Goal: Task Accomplishment & Management: Complete application form

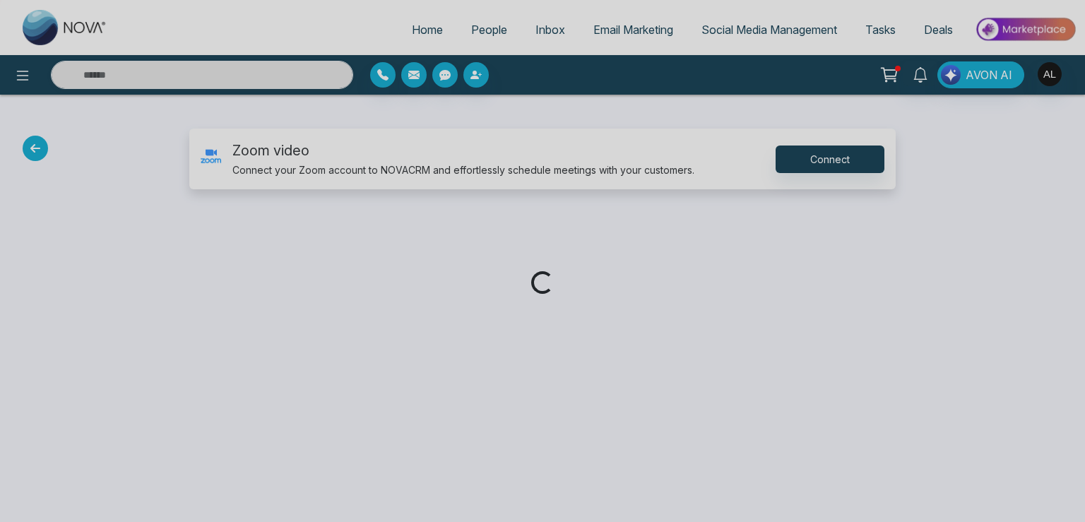
click at [821, 159] on div "Loading..." at bounding box center [542, 261] width 1085 height 522
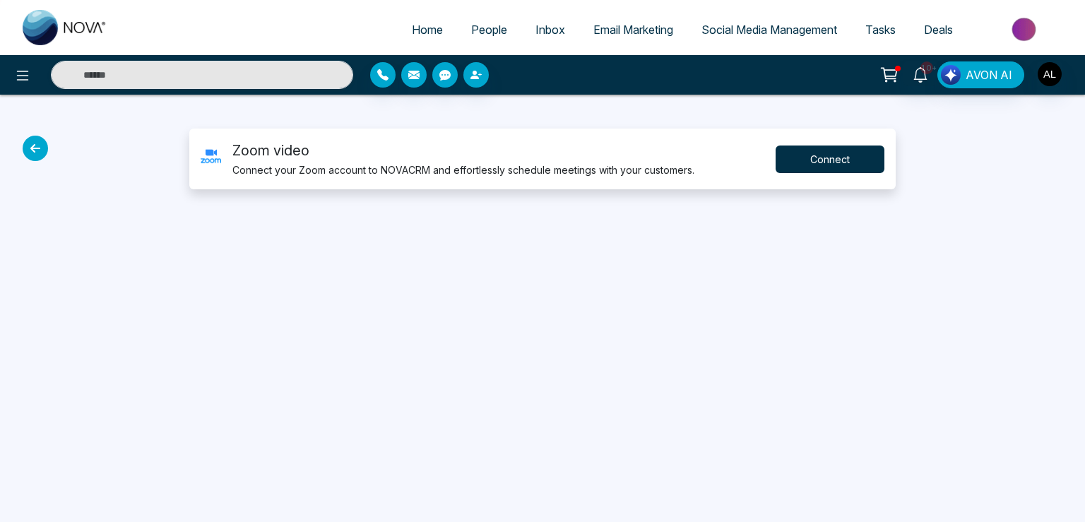
click at [821, 159] on button "Connect" at bounding box center [830, 160] width 109 height 28
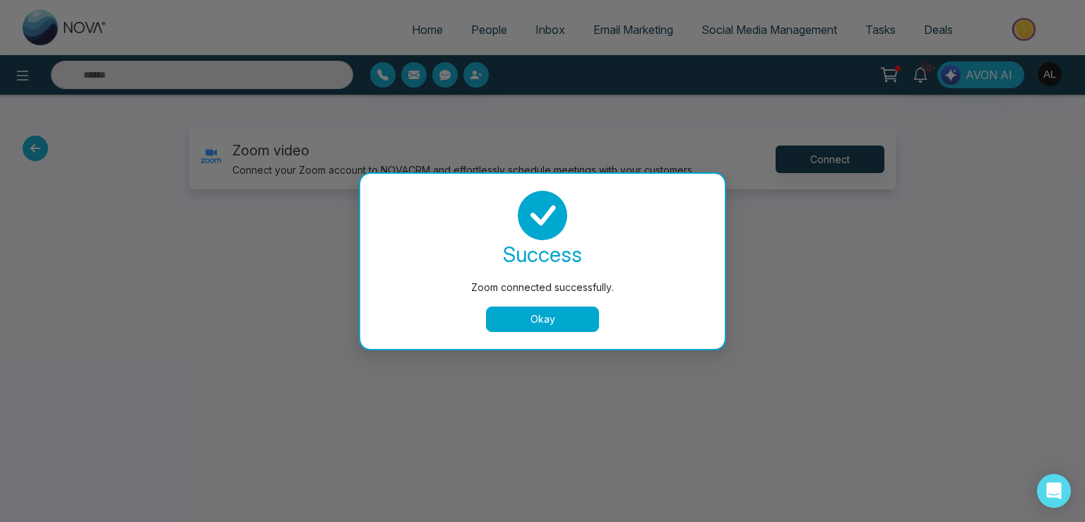
click at [533, 309] on button "Okay" at bounding box center [542, 319] width 113 height 25
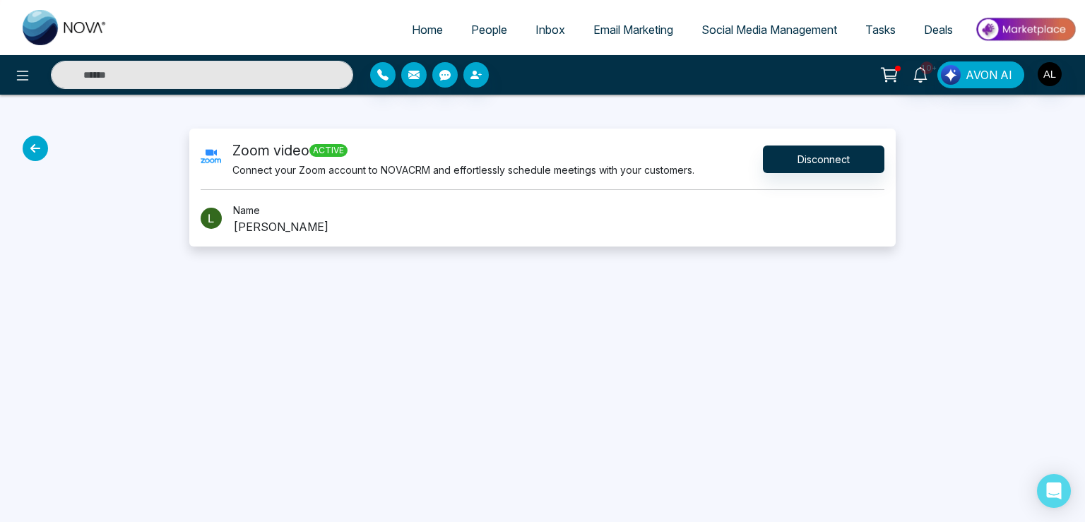
click at [872, 23] on span "Tasks" at bounding box center [880, 30] width 30 height 14
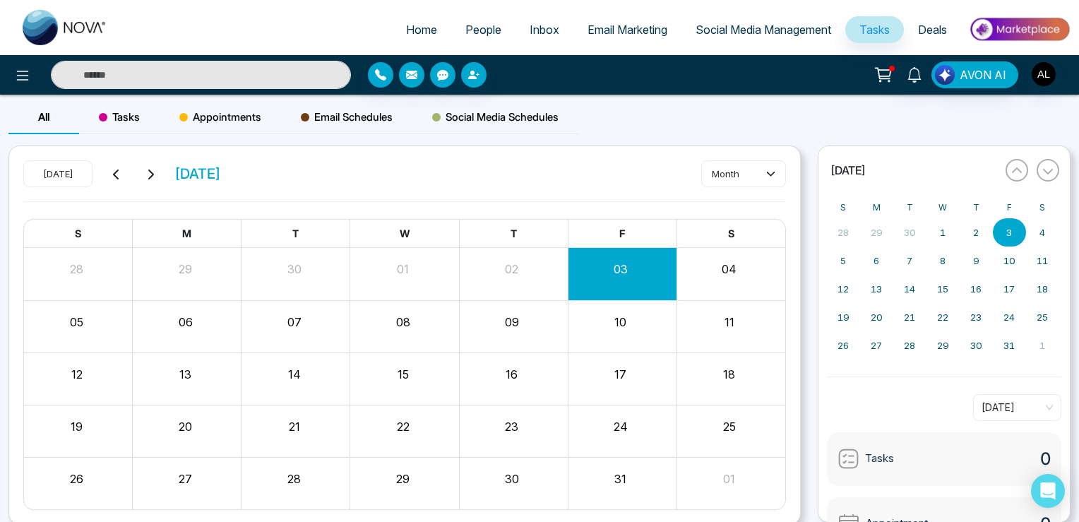
click at [225, 108] on div "Appointments" at bounding box center [221, 117] width 122 height 34
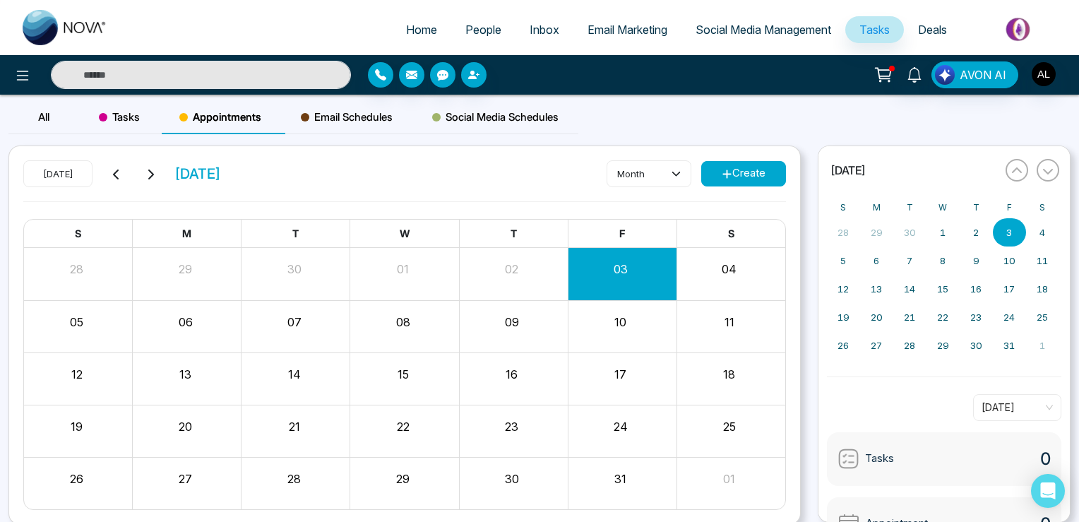
click at [759, 170] on button "Create" at bounding box center [744, 173] width 85 height 25
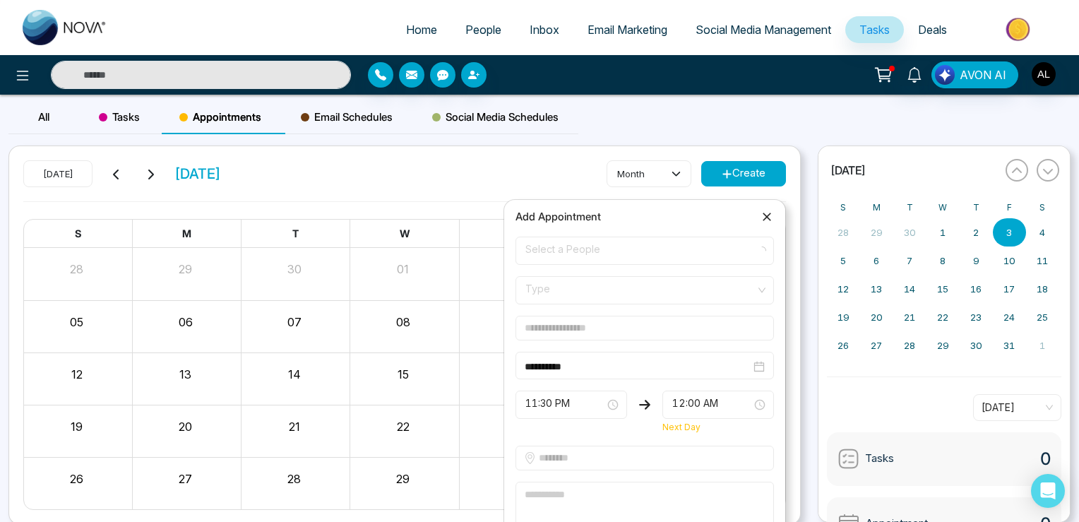
click at [565, 256] on span "Select a People" at bounding box center [645, 251] width 239 height 24
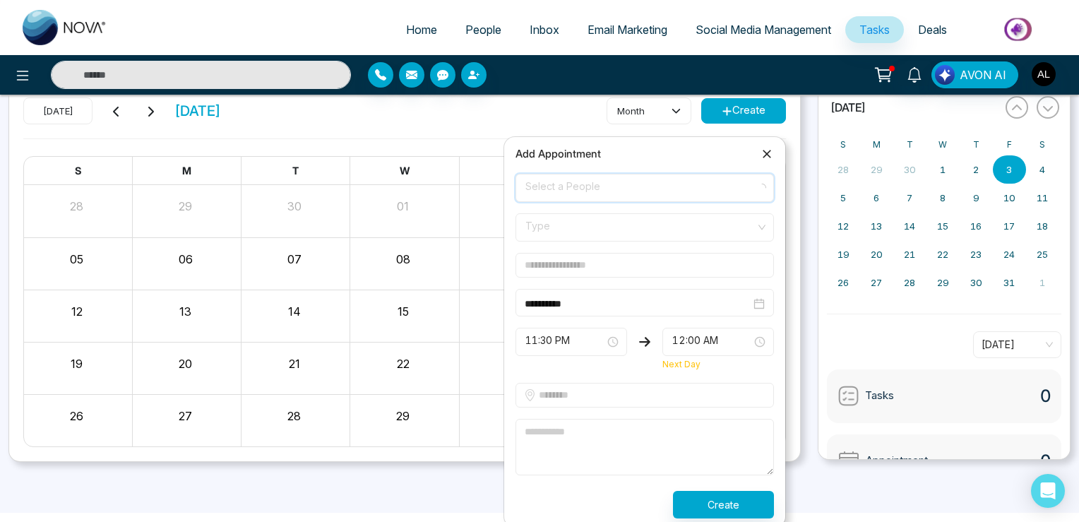
click at [555, 191] on span "Select a People" at bounding box center [645, 188] width 239 height 24
type input "*"
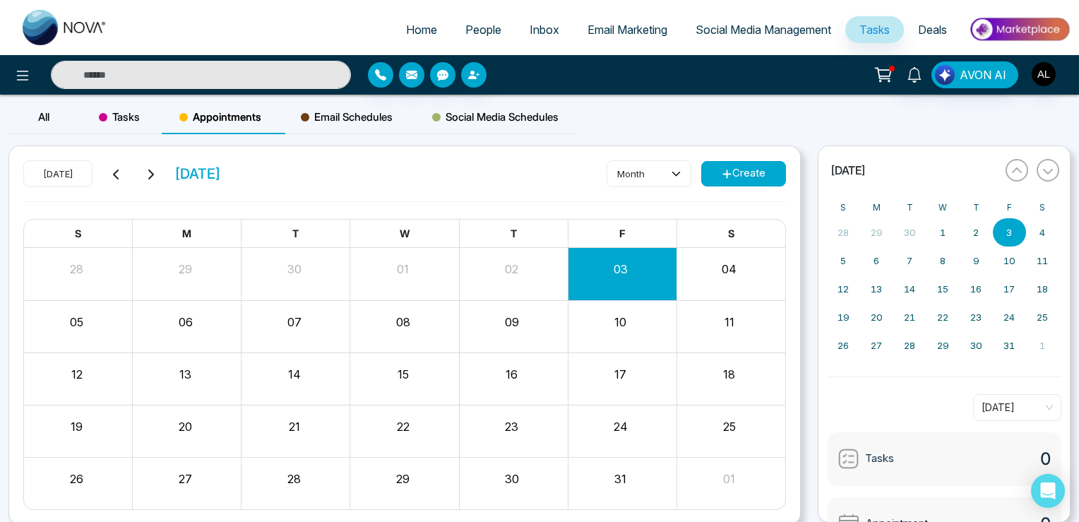
click at [442, 174] on div "[DATE] [DATE] month Create" at bounding box center [404, 180] width 763 height 41
click at [754, 169] on button "Create" at bounding box center [744, 173] width 85 height 25
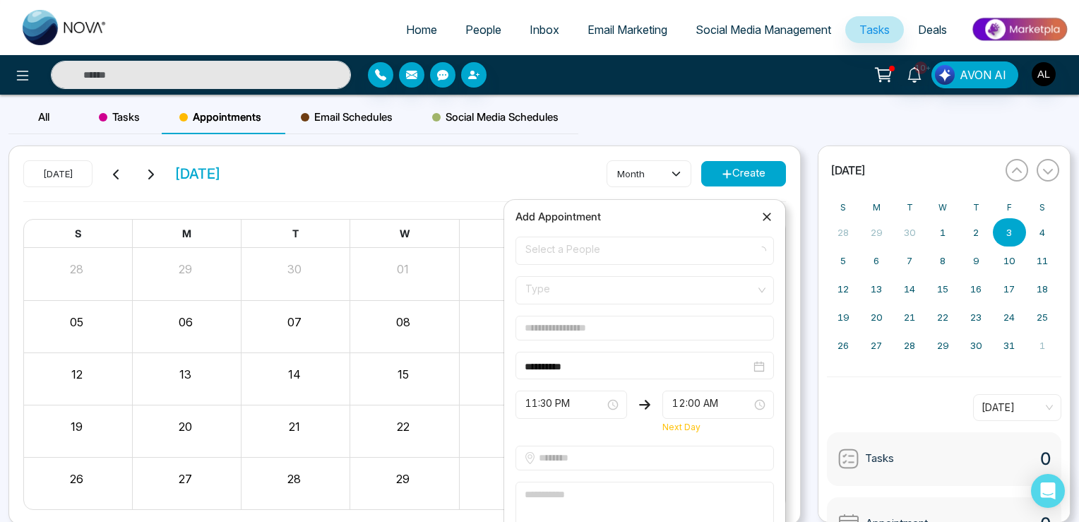
click at [773, 214] on icon at bounding box center [767, 217] width 14 height 14
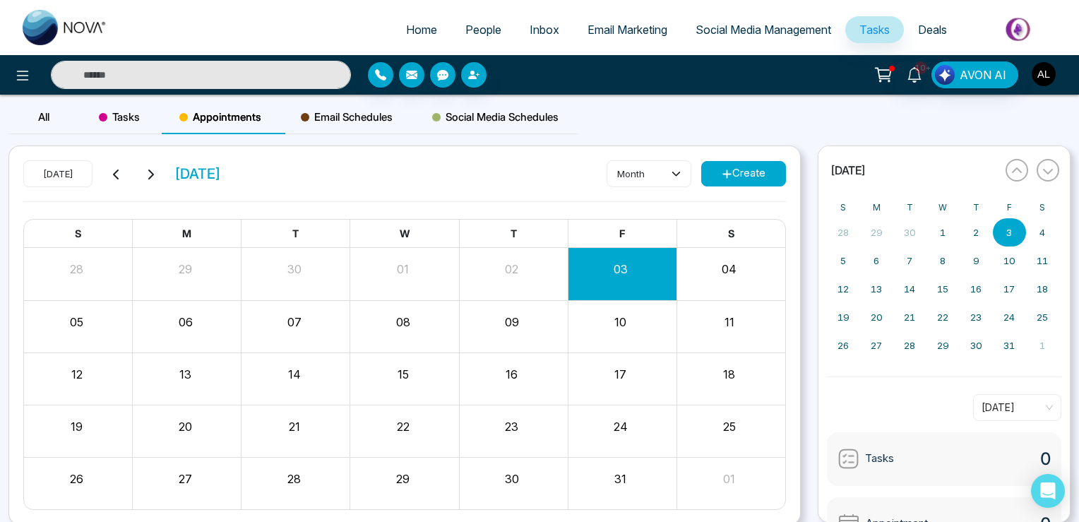
click at [1046, 69] on img "button" at bounding box center [1044, 74] width 24 height 24
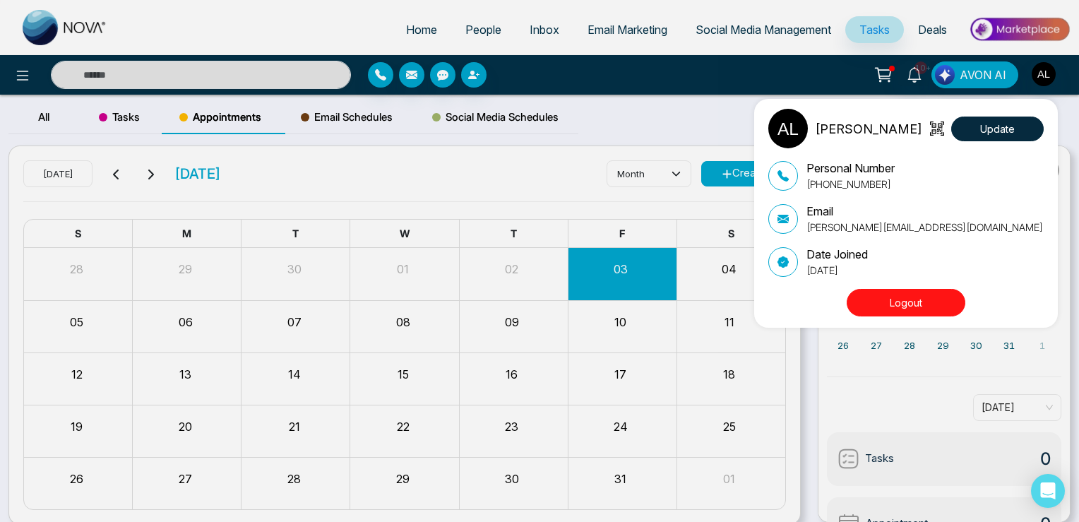
click at [521, 166] on div "ADMIN [PERSON_NAME] Update Personal Number [PHONE_NUMBER] Email [PERSON_NAME][E…" at bounding box center [539, 261] width 1079 height 522
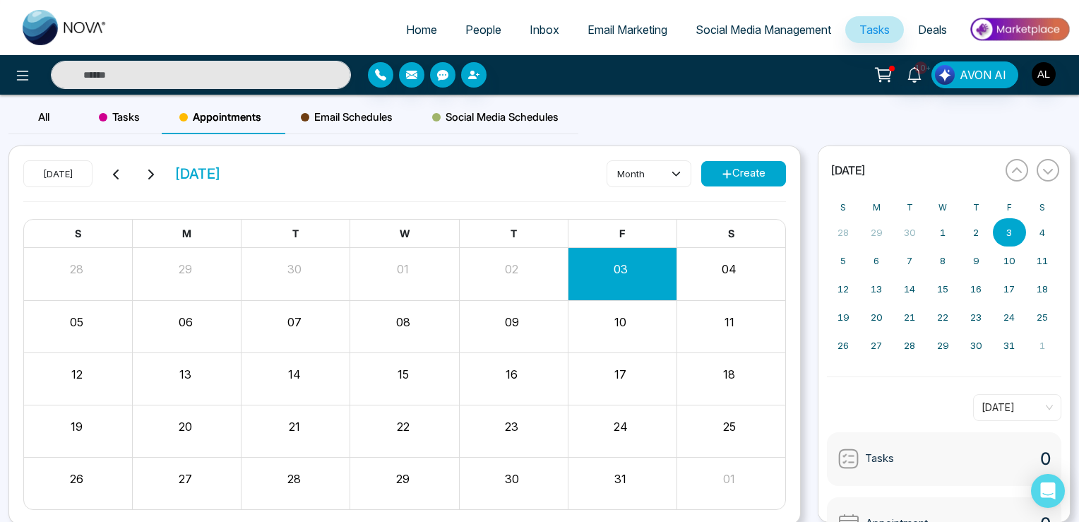
click at [750, 175] on button "Create" at bounding box center [744, 173] width 85 height 25
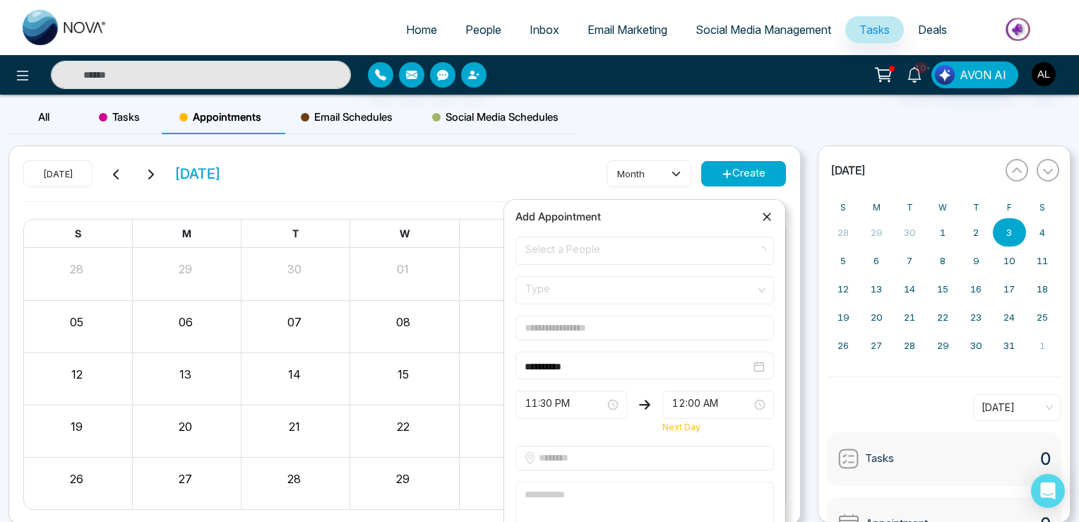
click at [572, 259] on span "Select a People" at bounding box center [645, 251] width 239 height 24
click at [561, 254] on span "Select a People" at bounding box center [645, 251] width 239 height 24
